Goal: Navigation & Orientation: Find specific page/section

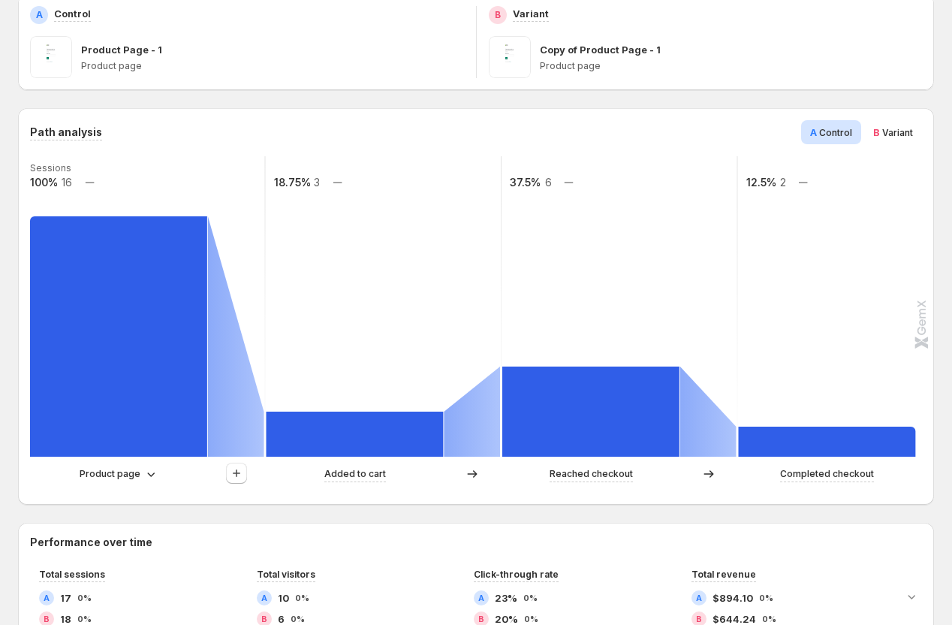
scroll to position [220, 0]
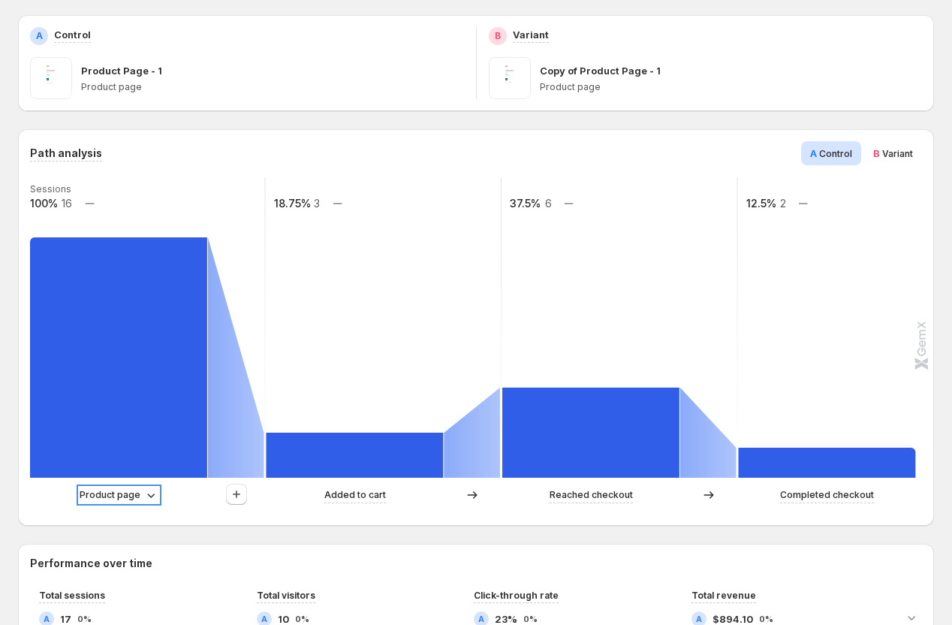
click at [121, 493] on p "Product page" at bounding box center [110, 494] width 61 height 15
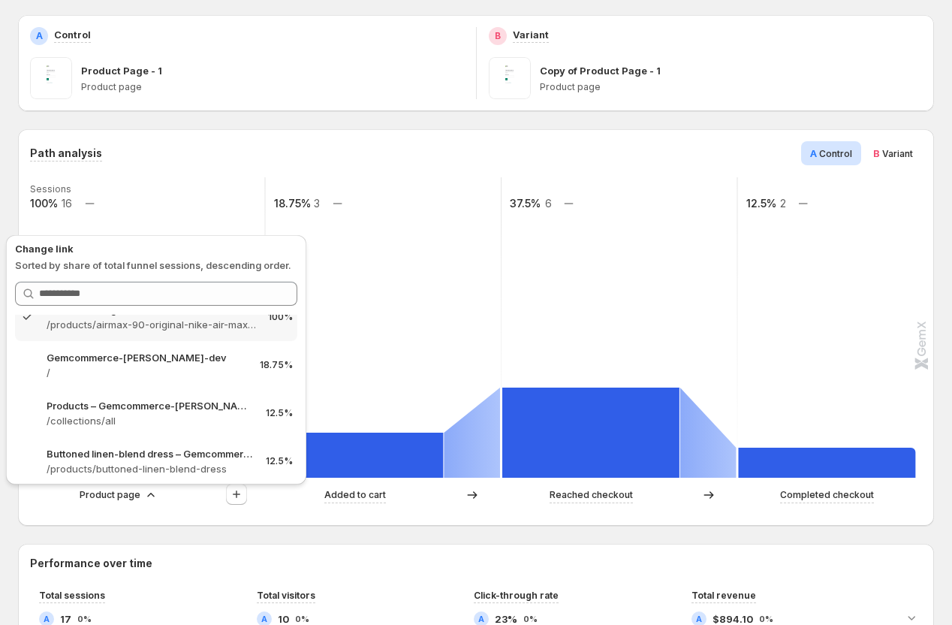
scroll to position [0, 0]
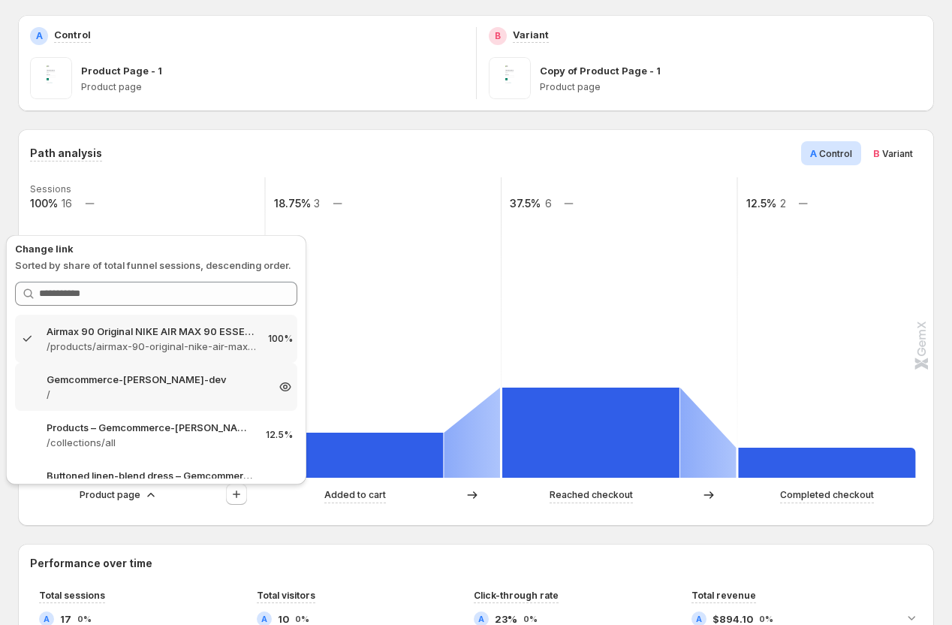
click at [101, 376] on p "Gemcommerce-sandy-dev" at bounding box center [156, 379] width 219 height 15
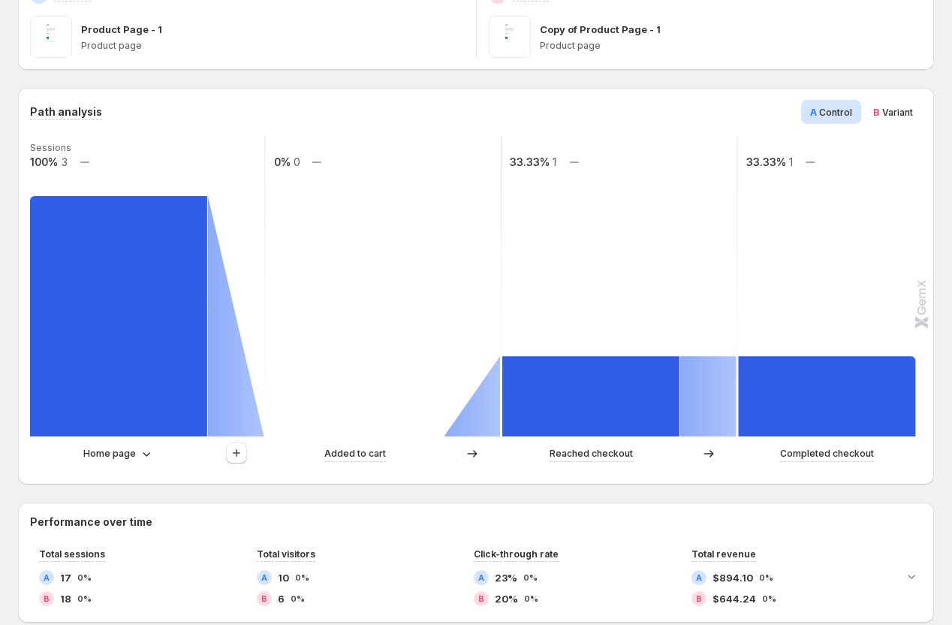
scroll to position [273, 0]
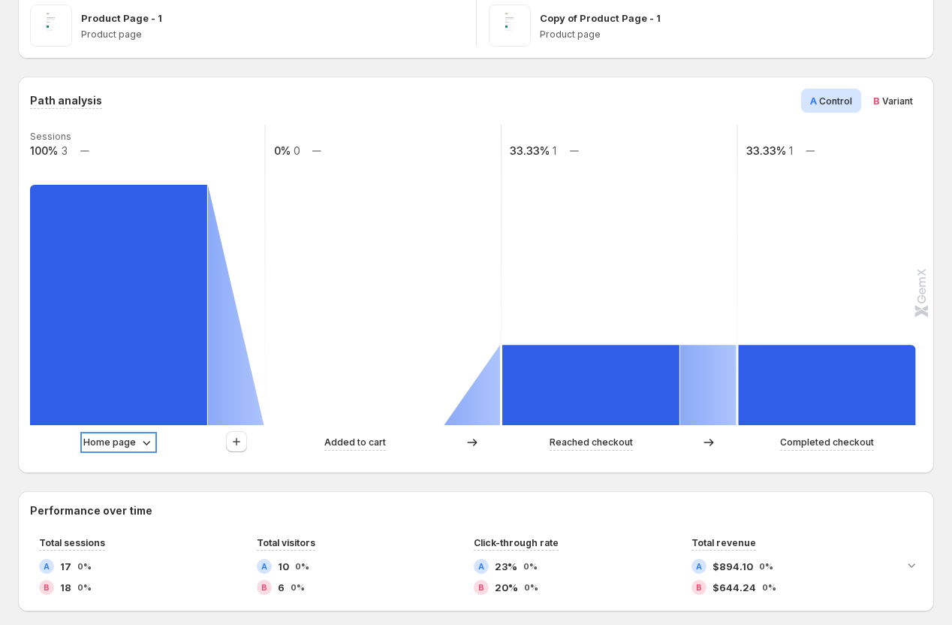
click at [116, 447] on p "Home page" at bounding box center [109, 442] width 53 height 15
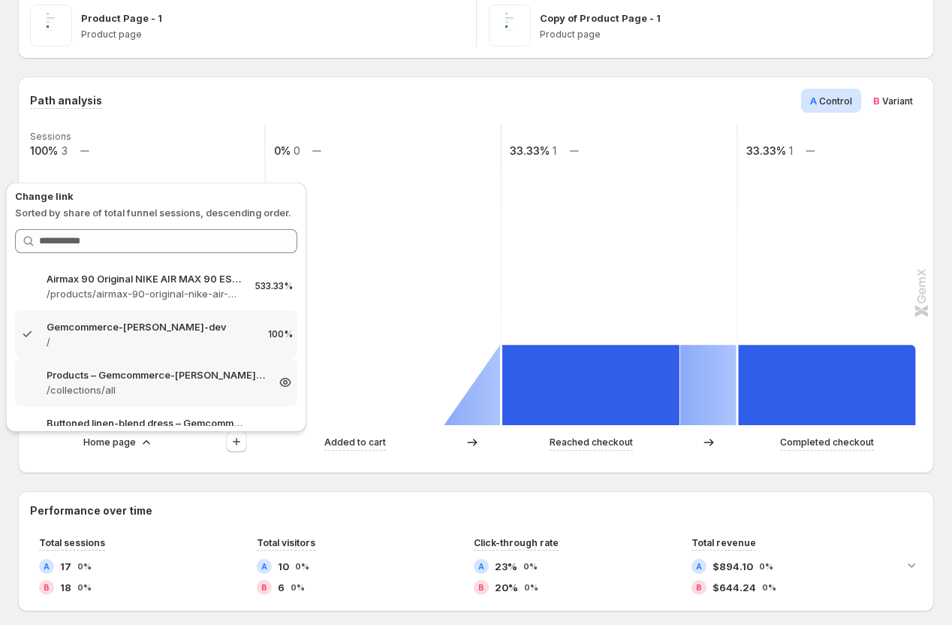
click at [99, 364] on div "Products – Gemcommerce-sandy-dev /collections/all 66.67%" at bounding box center [156, 382] width 282 height 48
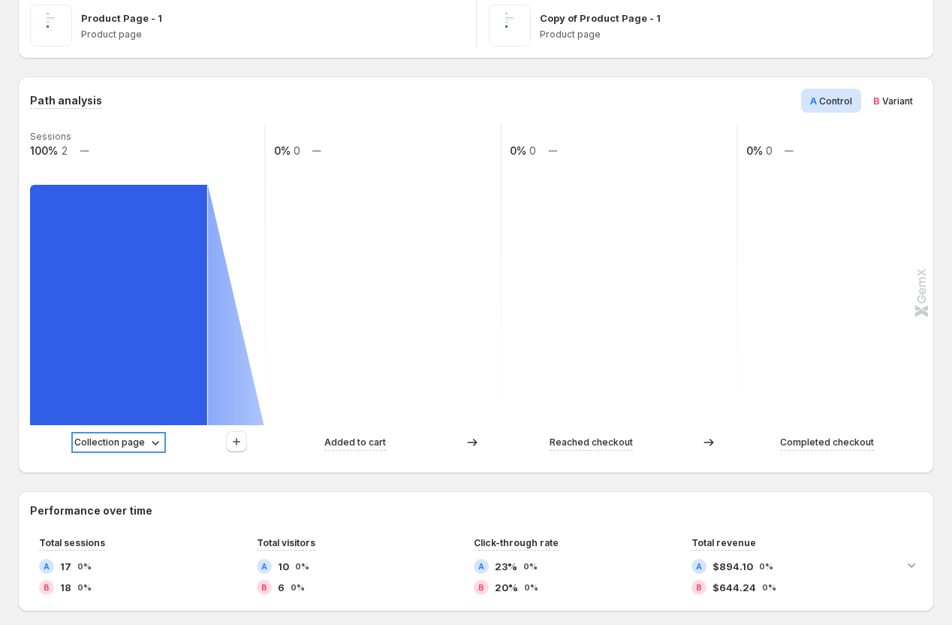
click at [111, 440] on p "Collection page" at bounding box center [109, 442] width 71 height 15
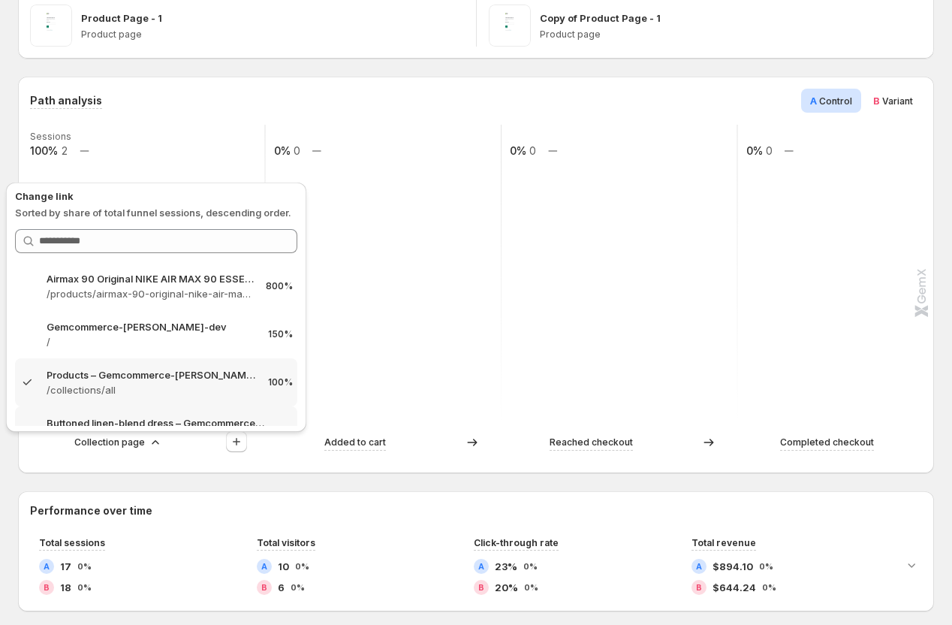
click at [115, 418] on p "Buttoned linen-blend dress – Gemcommerce-sandy-dev" at bounding box center [156, 422] width 219 height 15
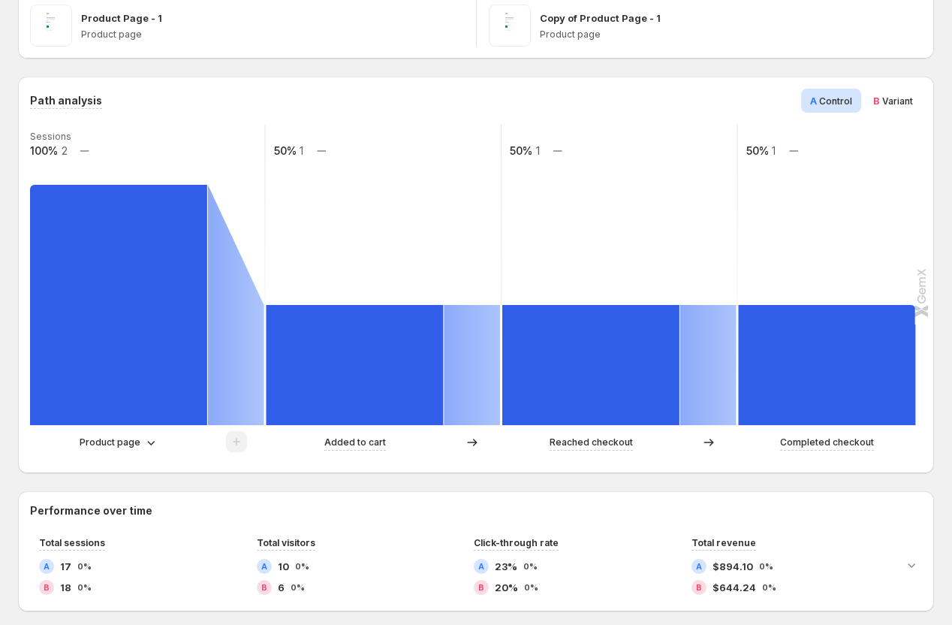
click at [535, 101] on span "Variant" at bounding box center [897, 100] width 31 height 11
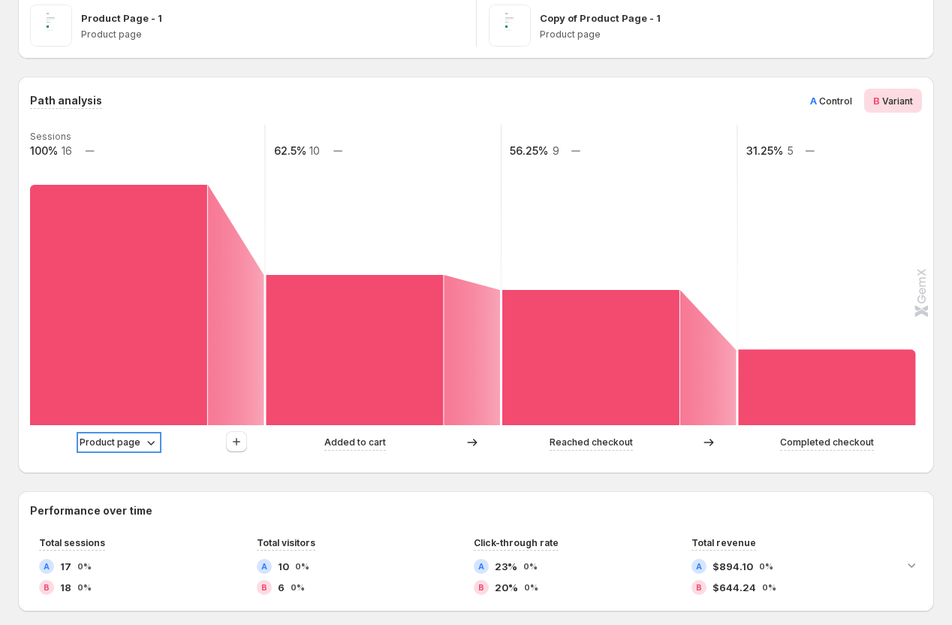
click at [107, 443] on p "Product page" at bounding box center [110, 442] width 61 height 15
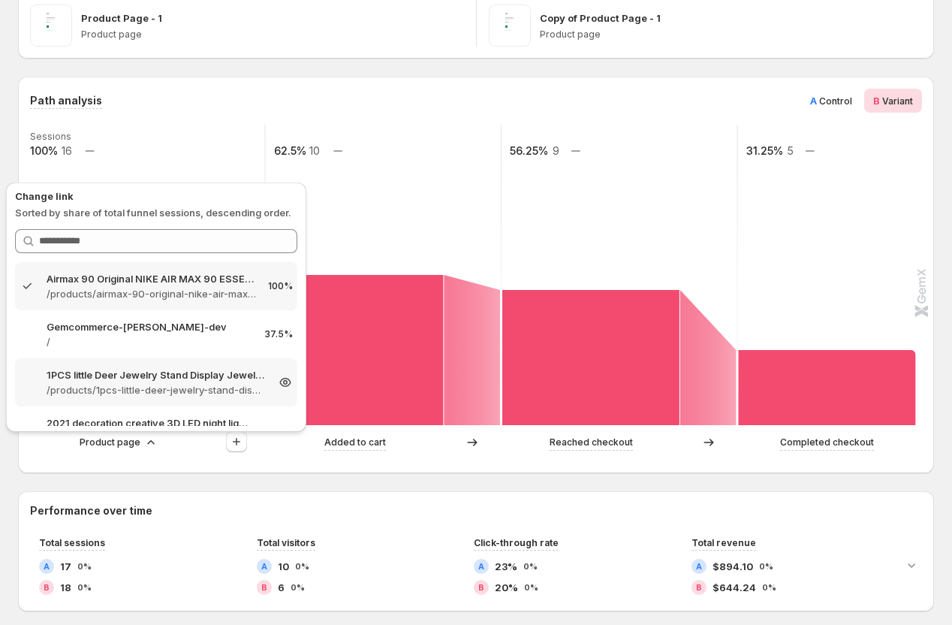
click at [121, 379] on p "1PCS little Deer Jewelry Stand Display Jewelry Tray Tree Earring Holder Necklac…" at bounding box center [156, 374] width 219 height 15
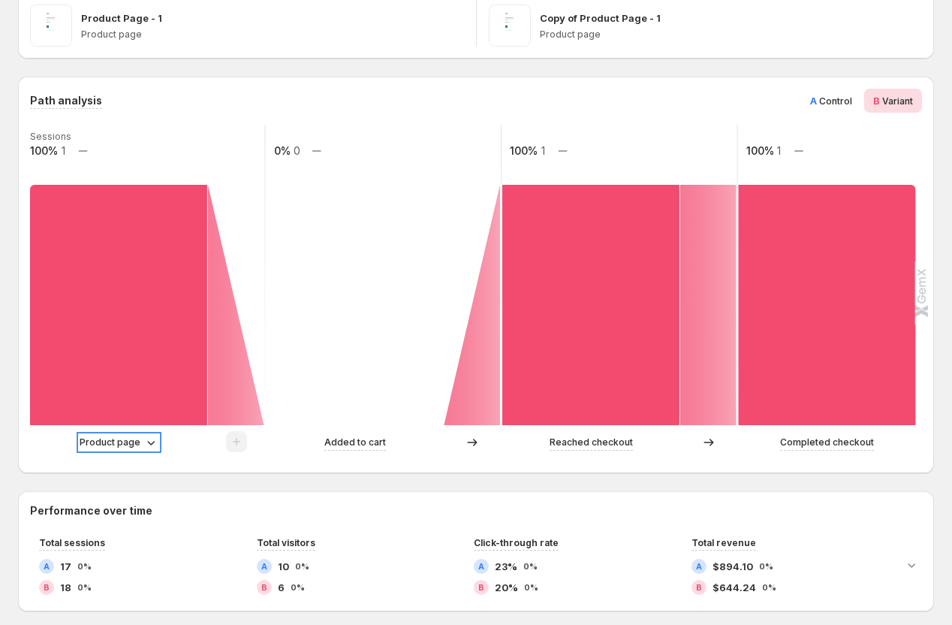
click at [114, 444] on p "Product page" at bounding box center [110, 442] width 61 height 15
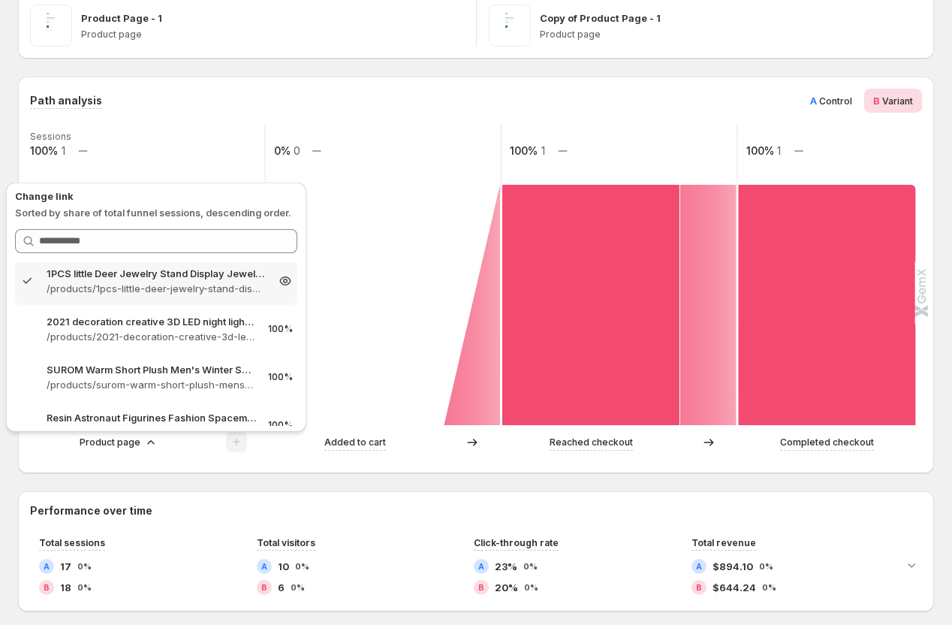
scroll to position [125, 0]
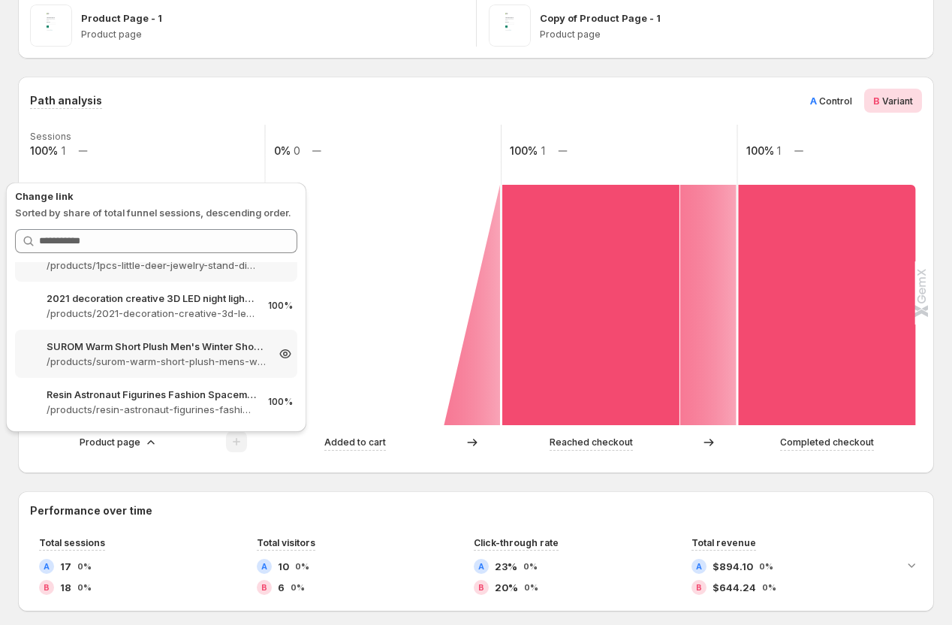
click at [117, 352] on p "SUROM Warm Short Plush Men's Winter Shoes Thick Bottom Waterproof Ankl – Gemcom…" at bounding box center [156, 346] width 219 height 15
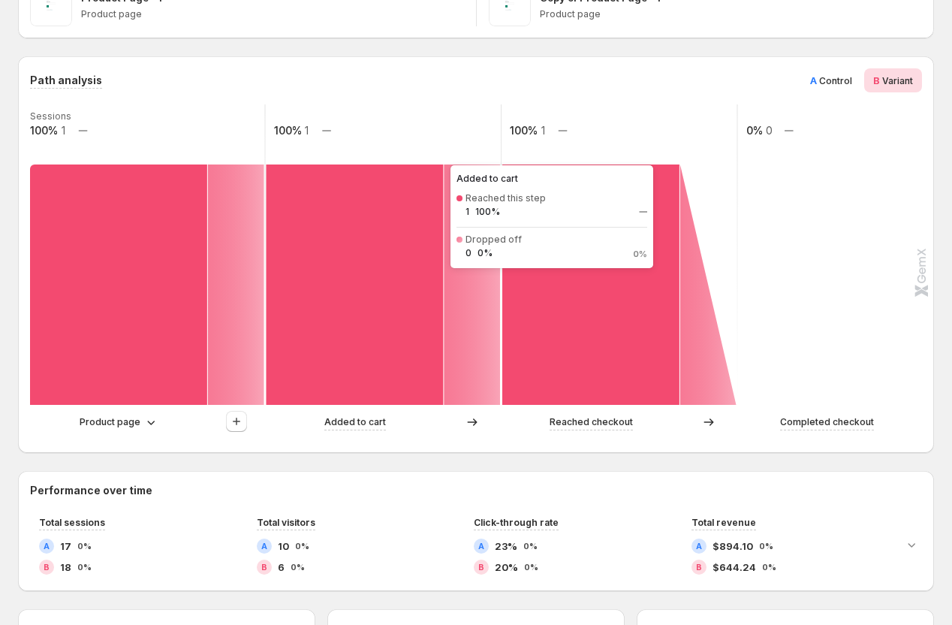
scroll to position [253, 0]
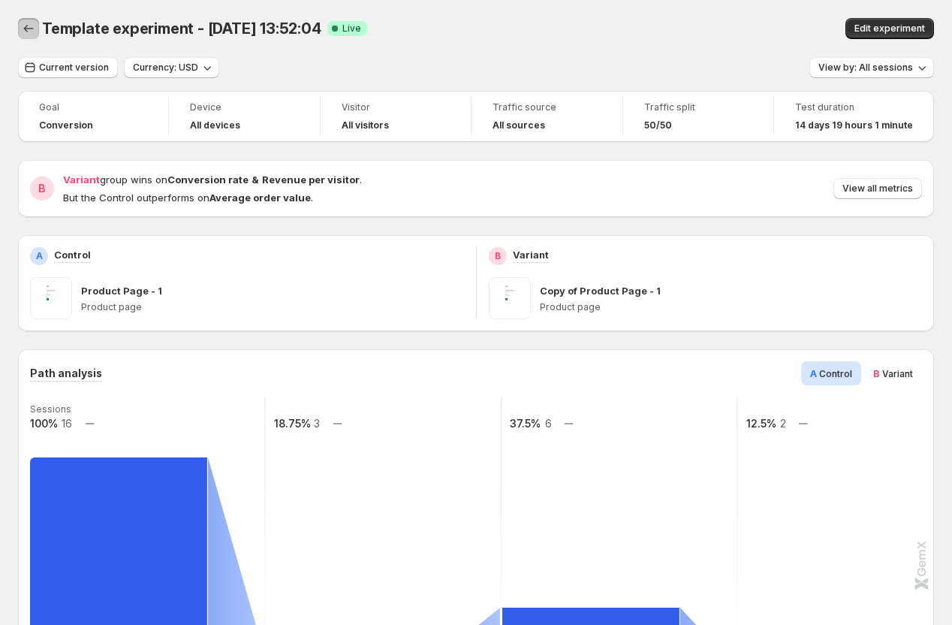
click at [23, 29] on icon "Back" at bounding box center [28, 28] width 15 height 15
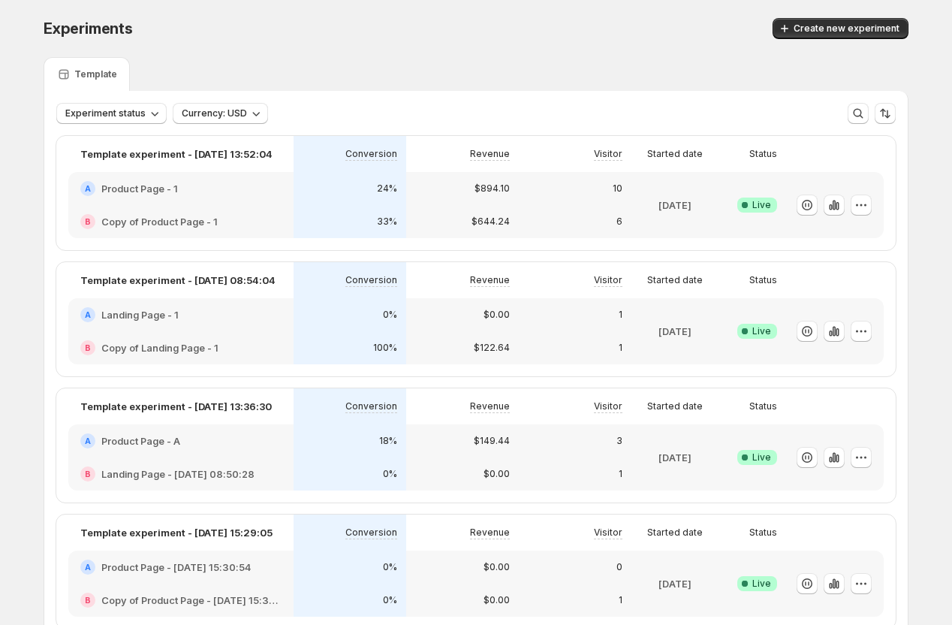
click at [349, 80] on div "Template" at bounding box center [476, 74] width 865 height 34
